Goal: Information Seeking & Learning: Learn about a topic

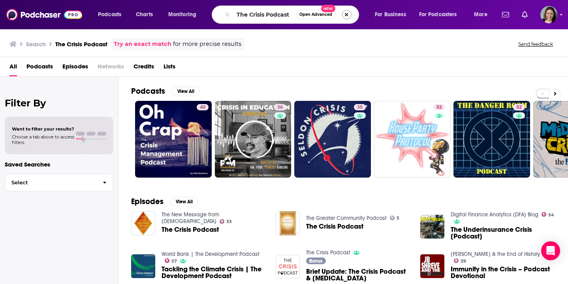
click at [349, 17] on button "Search podcasts, credits, & more..." at bounding box center [346, 14] width 9 height 9
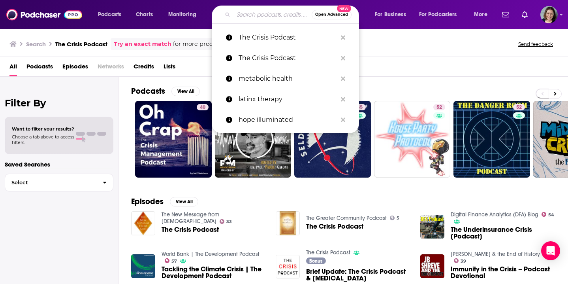
paste input "The Mind-Gut Conversation"
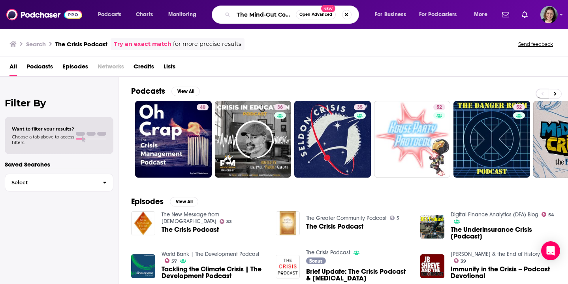
type input "The Mind-Gut Conversation"
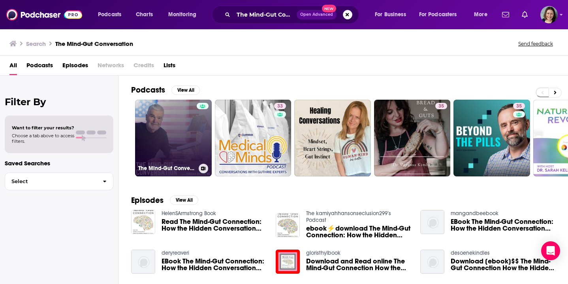
click at [170, 146] on link "The Mind-Gut Conversation Podcast" at bounding box center [173, 138] width 77 height 77
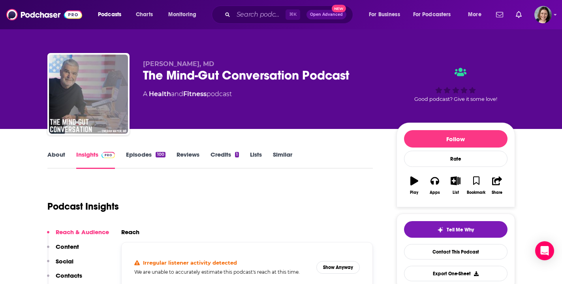
scroll to position [103, 0]
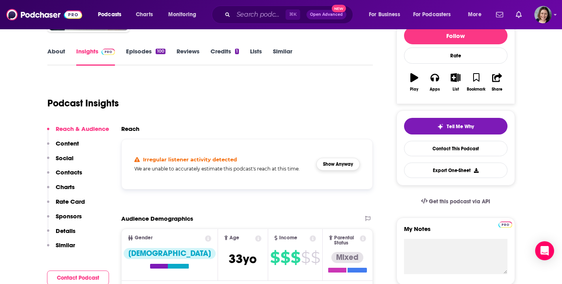
click at [341, 166] on button "Show Anyway" at bounding box center [338, 164] width 43 height 13
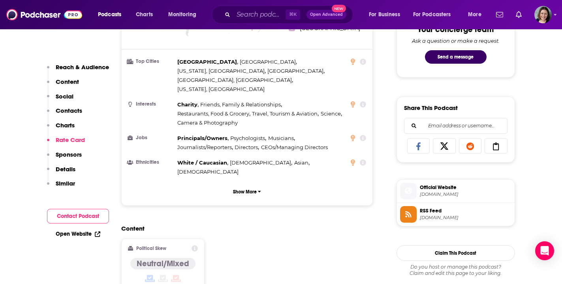
scroll to position [0, 0]
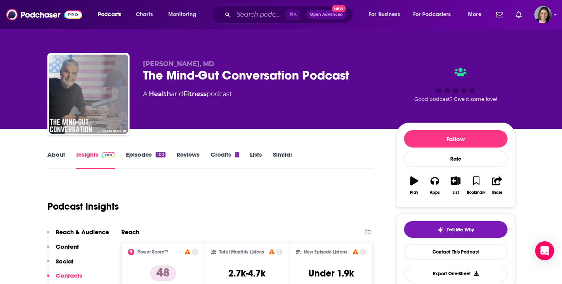
click at [55, 157] on link "About" at bounding box center [56, 160] width 18 height 18
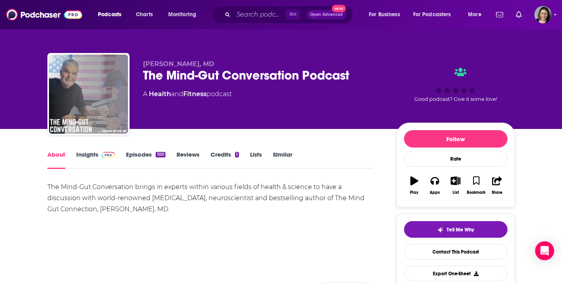
click at [137, 155] on link "Episodes 100" at bounding box center [145, 160] width 39 height 18
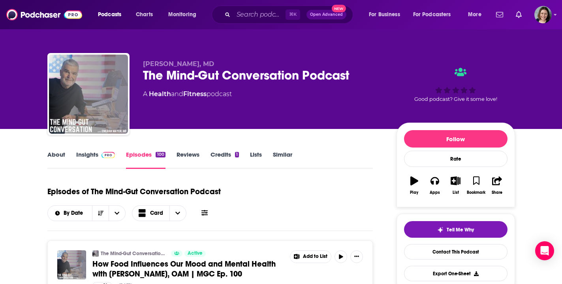
click at [83, 157] on link "Insights" at bounding box center [95, 160] width 39 height 18
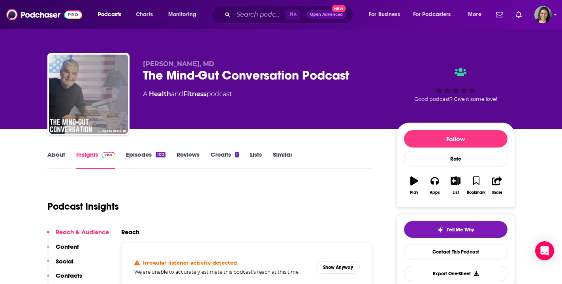
click at [50, 14] on img at bounding box center [44, 14] width 76 height 15
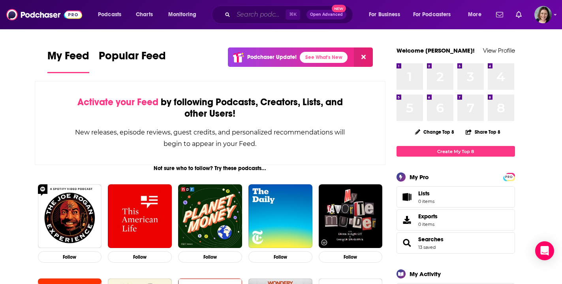
click at [256, 17] on input "Search podcasts, credits, & more..." at bounding box center [260, 14] width 52 height 13
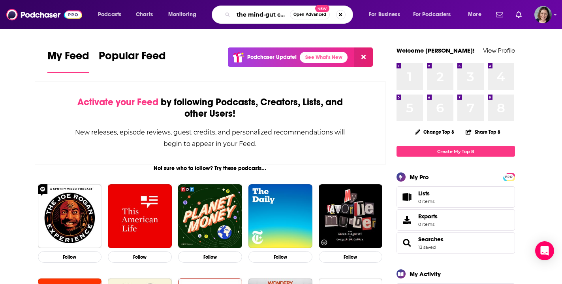
type input "the mind-gut connection"
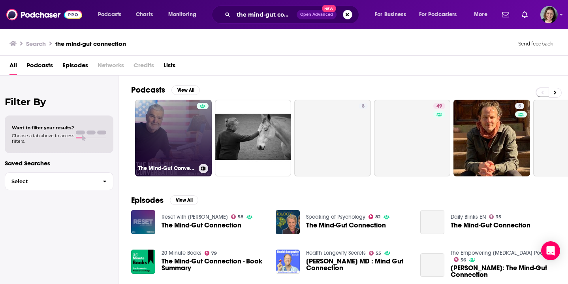
click at [185, 134] on link "The Mind-Gut Conversation Podcast" at bounding box center [173, 138] width 77 height 77
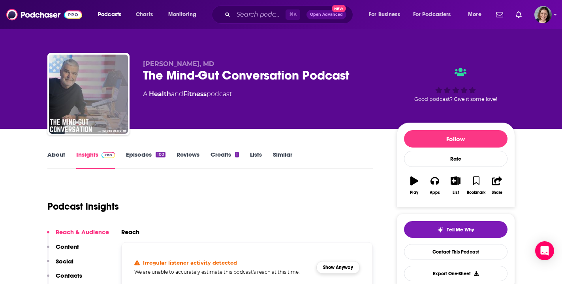
click at [334, 268] on button "Show Anyway" at bounding box center [338, 267] width 43 height 13
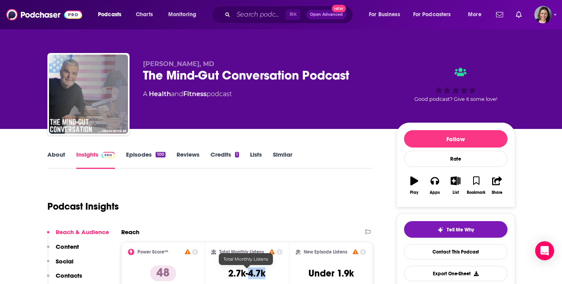
drag, startPoint x: 266, startPoint y: 274, endPoint x: 250, endPoint y: 274, distance: 16.2
click at [250, 274] on h3 "2.7k-4.7k" at bounding box center [246, 273] width 37 height 12
copy h3 "4.7k"
click at [257, 15] on input "Search podcasts, credits, & more..." at bounding box center [260, 14] width 52 height 13
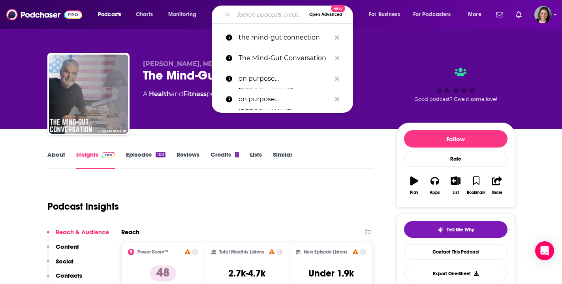
paste input "LONGEVITY with [PERSON_NAME]"
type input "LONGEVITY with [PERSON_NAME]"
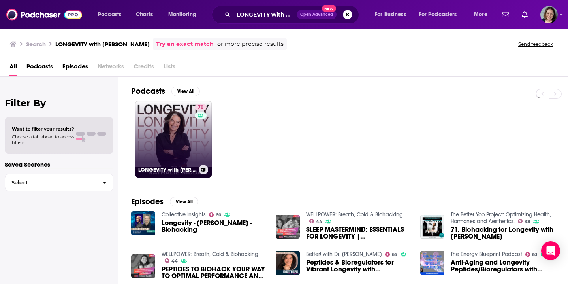
click at [192, 145] on link "70 LONGEVITY with [PERSON_NAME]" at bounding box center [173, 139] width 77 height 77
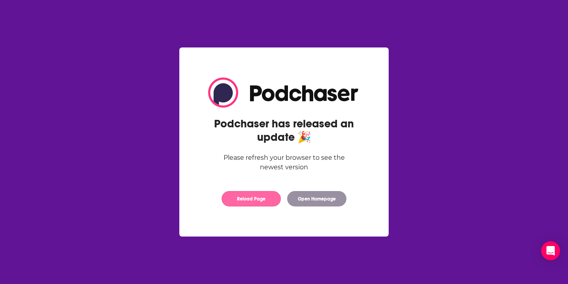
click at [248, 200] on button "Reload Page" at bounding box center [251, 198] width 59 height 15
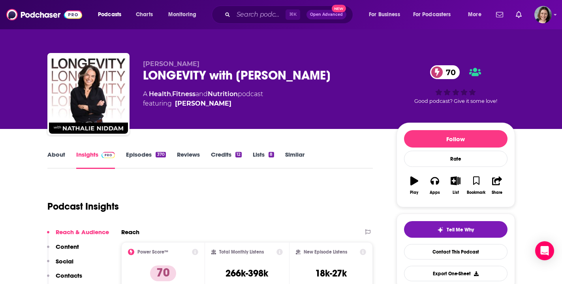
click at [59, 154] on link "About" at bounding box center [56, 160] width 18 height 18
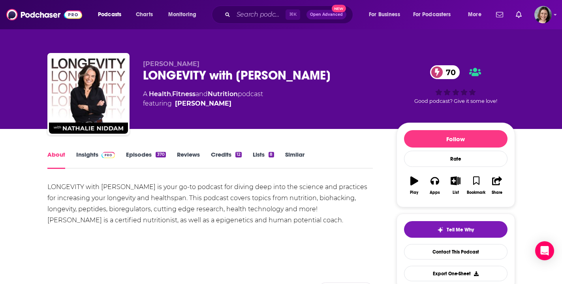
click at [91, 156] on link "Insights" at bounding box center [95, 160] width 39 height 18
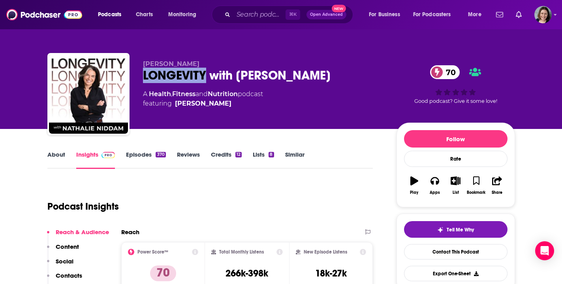
drag, startPoint x: 206, startPoint y: 74, endPoint x: 145, endPoint y: 76, distance: 60.1
click at [145, 76] on div "LONGEVITY with Nathalie Niddam 70" at bounding box center [263, 75] width 241 height 15
copy h2 "LONGEVITY"
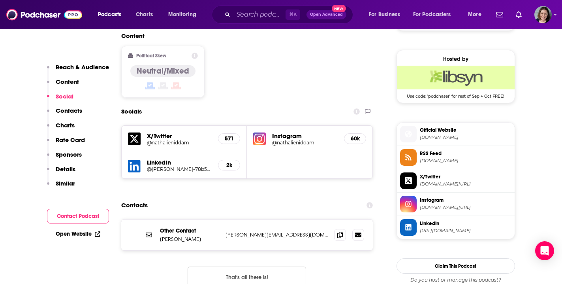
scroll to position [627, 0]
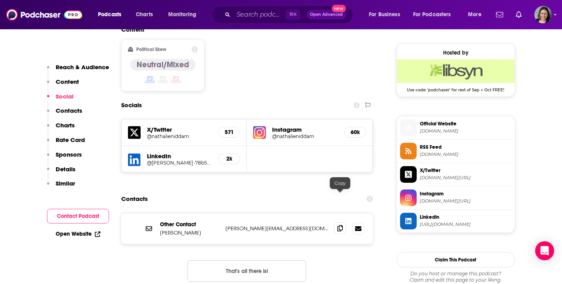
click at [340, 225] on icon at bounding box center [341, 228] width 6 height 6
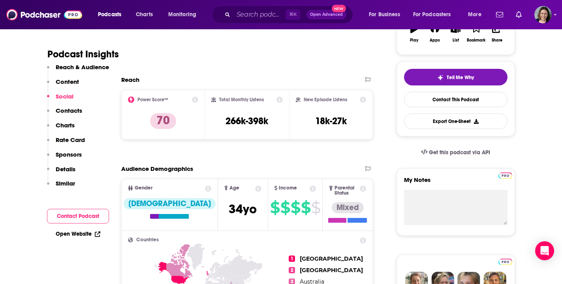
scroll to position [0, 0]
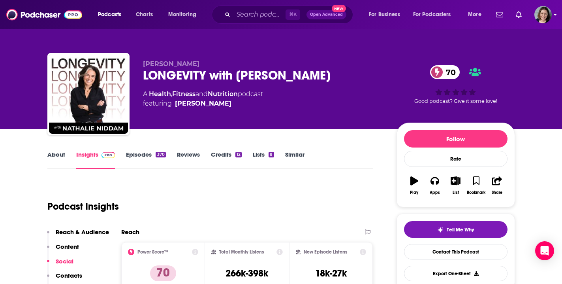
click at [555, 15] on icon "Show profile menu" at bounding box center [556, 15] width 3 height 2
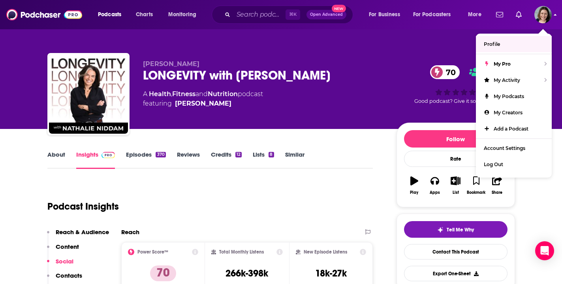
click at [544, 15] on img "Logged in as micglogovac" at bounding box center [543, 14] width 17 height 17
click at [493, 46] on span "Profile" at bounding box center [492, 44] width 16 height 6
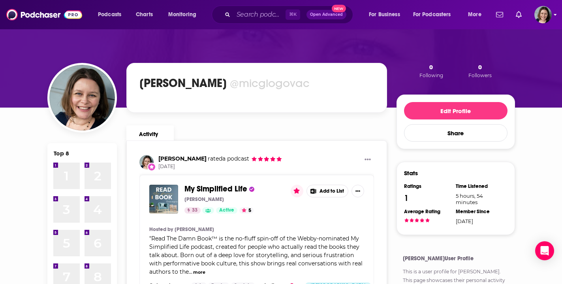
click at [544, 17] on img "Logged in as micglogovac" at bounding box center [543, 14] width 17 height 17
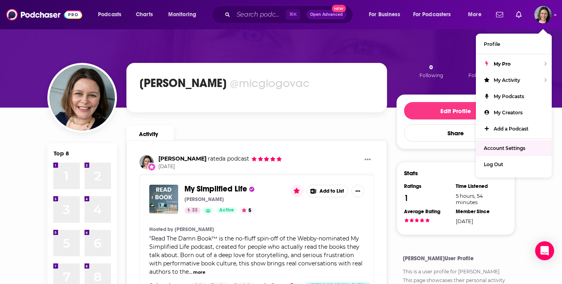
click at [521, 148] on span "Account Settings" at bounding box center [505, 148] width 42 height 6
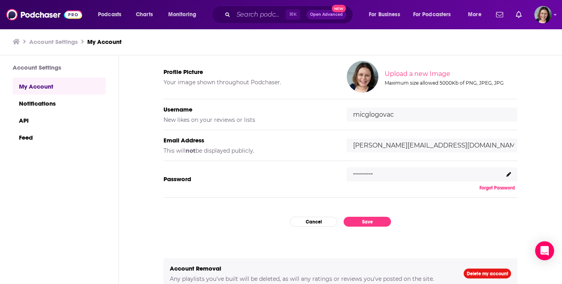
scroll to position [68, 0]
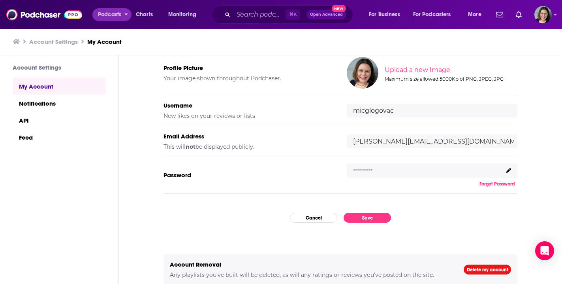
click at [102, 19] on span "Podcasts" at bounding box center [109, 14] width 23 height 11
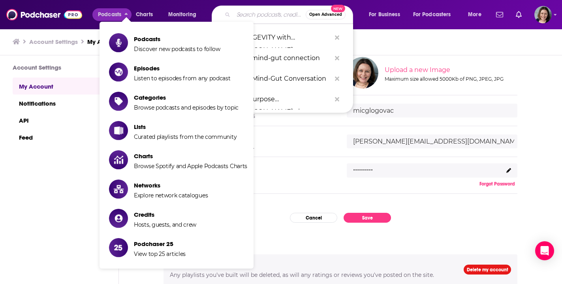
click at [253, 15] on input "Search podcasts, credits, & more..." at bounding box center [270, 14] width 72 height 13
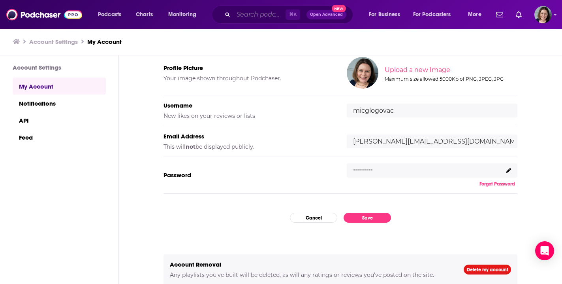
click at [246, 17] on input "Search podcasts, credits, & more..." at bounding box center [260, 14] width 52 height 13
click at [243, 19] on input "Search podcasts, credits, & more..." at bounding box center [260, 14] width 52 height 13
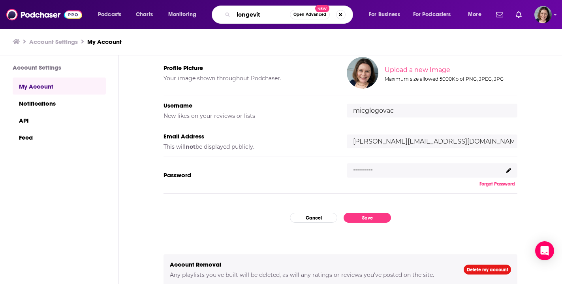
type input "longevity"
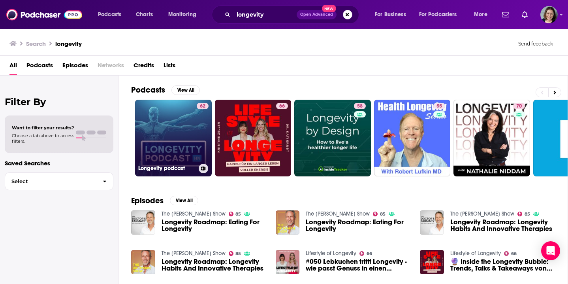
click at [194, 133] on link "62 Longevity podcast" at bounding box center [173, 138] width 77 height 77
